Goal: Information Seeking & Learning: Learn about a topic

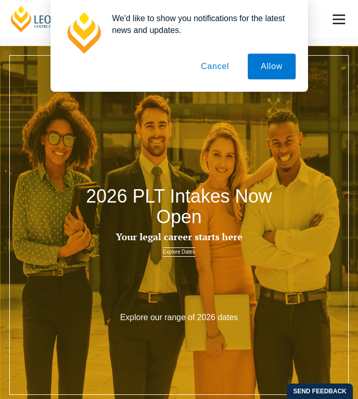
click at [223, 73] on button "Cancel" at bounding box center [215, 67] width 54 height 26
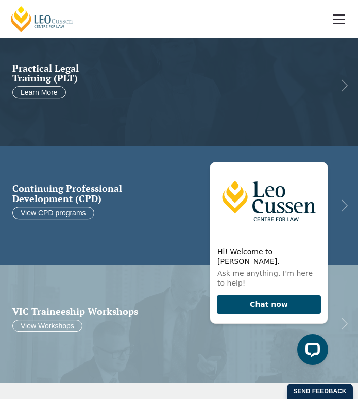
scroll to position [412, 0]
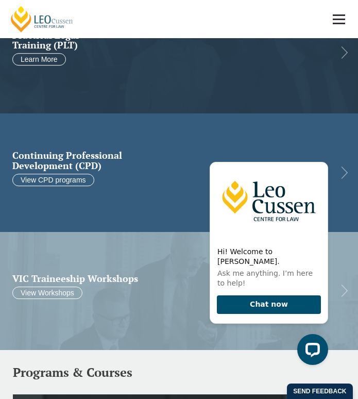
click at [133, 174] on link at bounding box center [179, 172] width 358 height 118
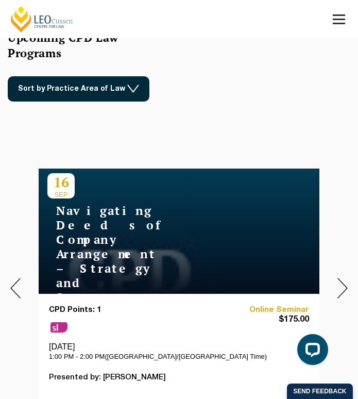
scroll to position [361, 0]
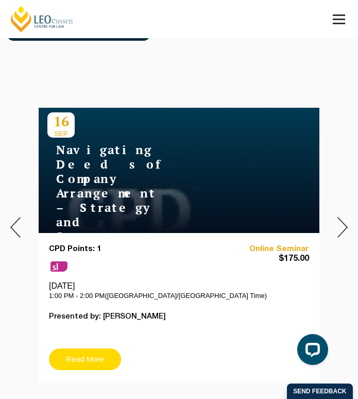
click at [90, 360] on link "Read More" at bounding box center [85, 359] width 72 height 22
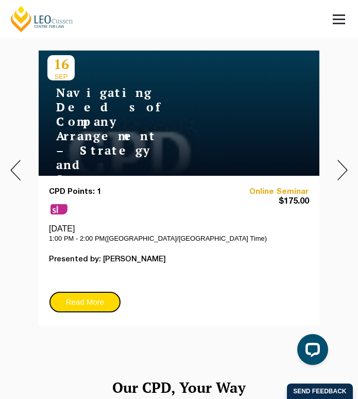
scroll to position [412, 0]
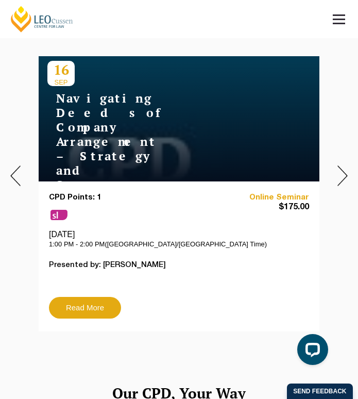
click at [346, 171] on img at bounding box center [343, 175] width 10 height 20
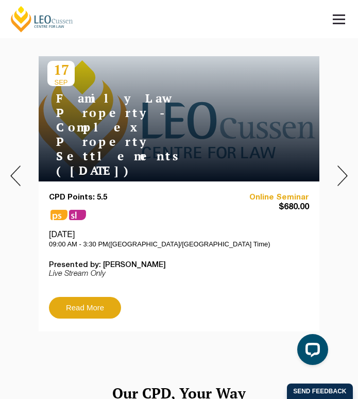
click at [13, 171] on img at bounding box center [15, 175] width 10 height 20
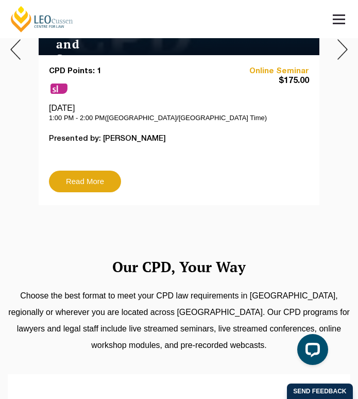
scroll to position [515, 0]
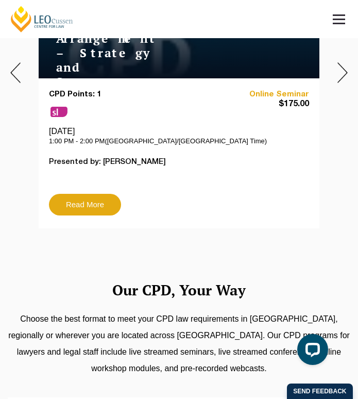
click at [339, 80] on img at bounding box center [343, 72] width 10 height 20
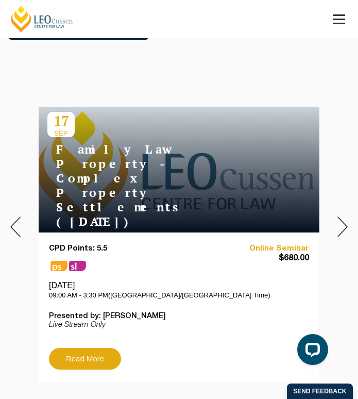
scroll to position [412, 0]
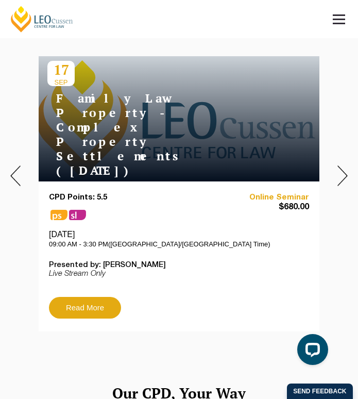
click at [351, 173] on div at bounding box center [342, 175] width 31 height 327
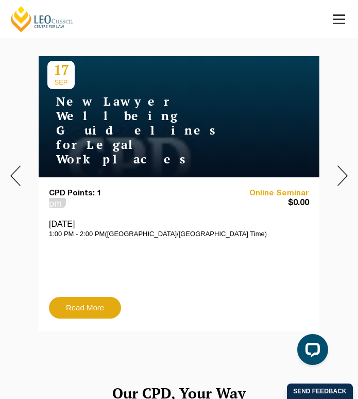
click at [335, 175] on div at bounding box center [342, 175] width 31 height 327
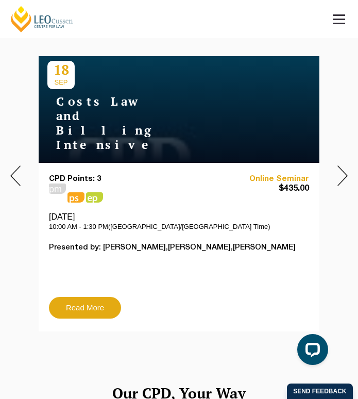
click at [334, 177] on div at bounding box center [342, 175] width 31 height 327
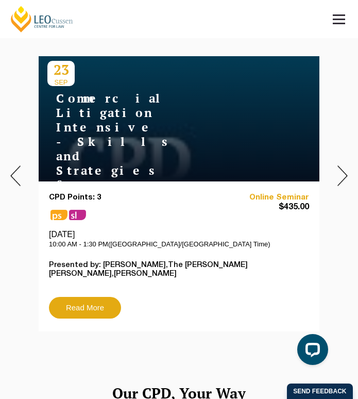
click at [343, 179] on img at bounding box center [343, 175] width 10 height 20
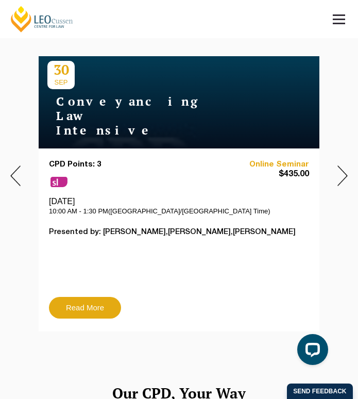
click at [344, 177] on img at bounding box center [343, 175] width 10 height 20
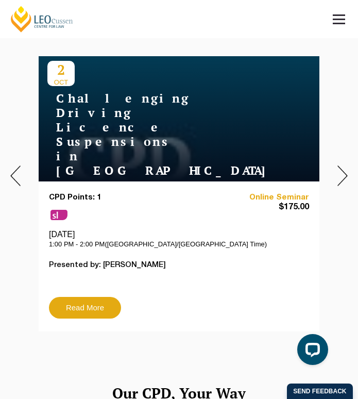
click at [229, 251] on div "CPD Points: 1 sl Online Seminar $175.00 Thursday, 2 October 2025 1:00 PM - 2:00…" at bounding box center [179, 245] width 260 height 104
drag, startPoint x: 98, startPoint y: 100, endPoint x: 307, endPoint y: 234, distance: 248.1
click at [307, 234] on div "CPD Points: 1 sl Online Seminar $175.00 Thursday, 2 October 2025 1:00 PM - 2:00…" at bounding box center [179, 245] width 260 height 104
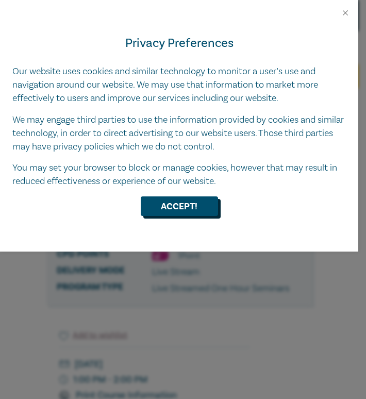
click at [162, 203] on button "Accept!" at bounding box center [179, 206] width 77 height 20
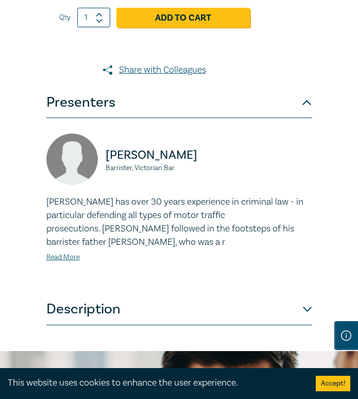
scroll to position [567, 0]
